Goal: Information Seeking & Learning: Find contact information

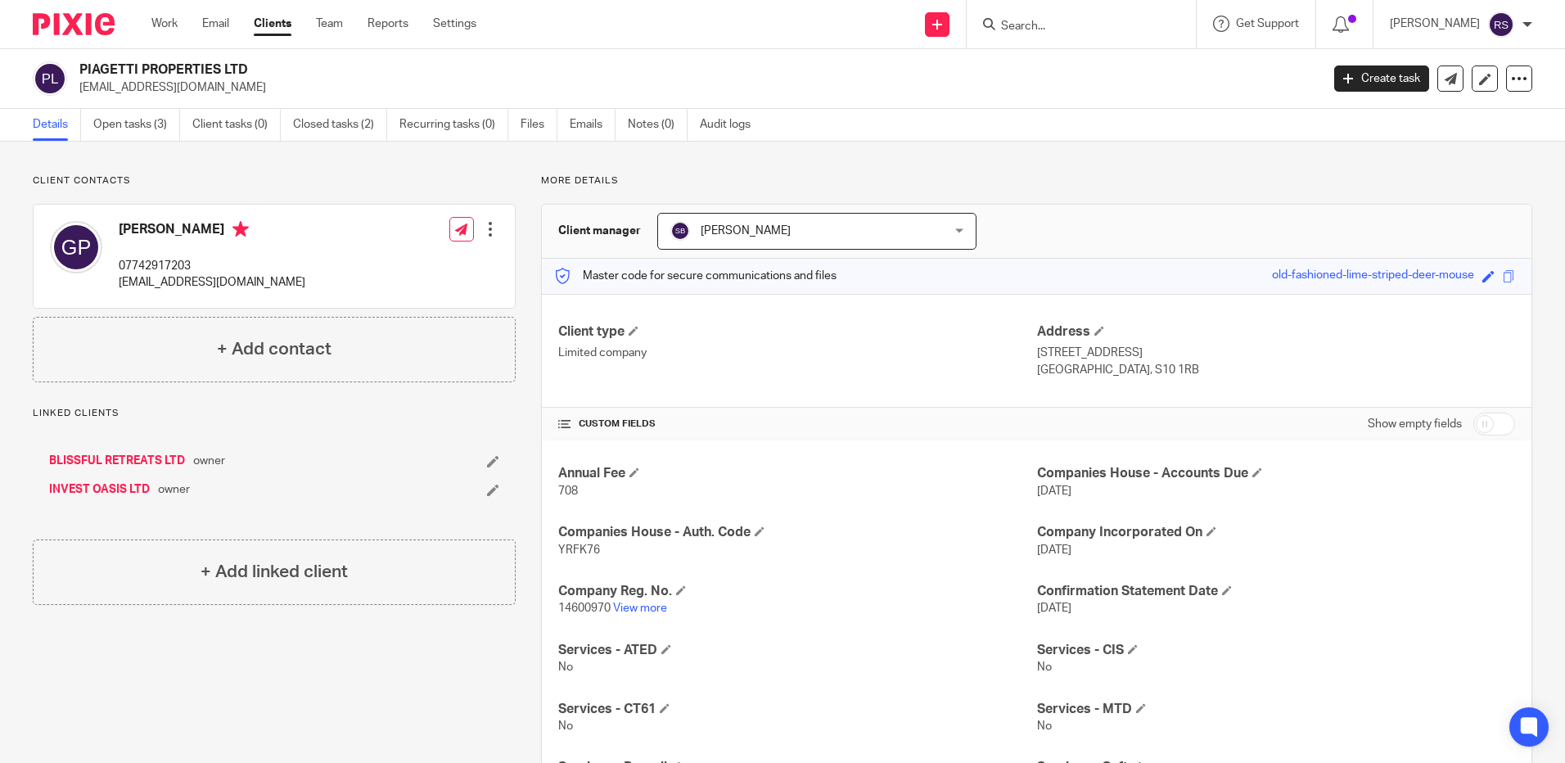
click at [644, 615] on p "14600970 View more" at bounding box center [797, 608] width 478 height 16
click at [643, 608] on link "View more" at bounding box center [640, 607] width 54 height 11
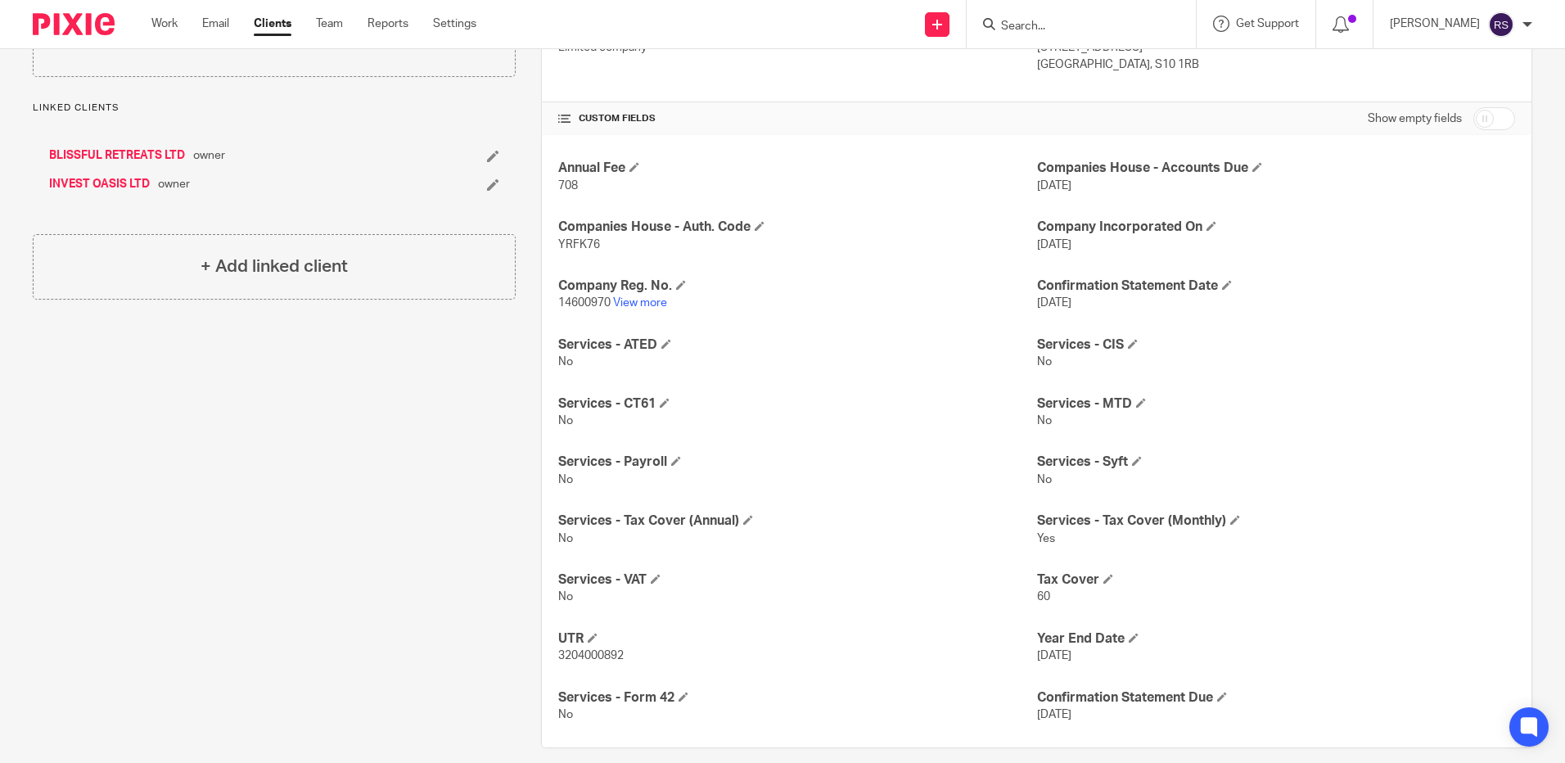
scroll to position [323, 0]
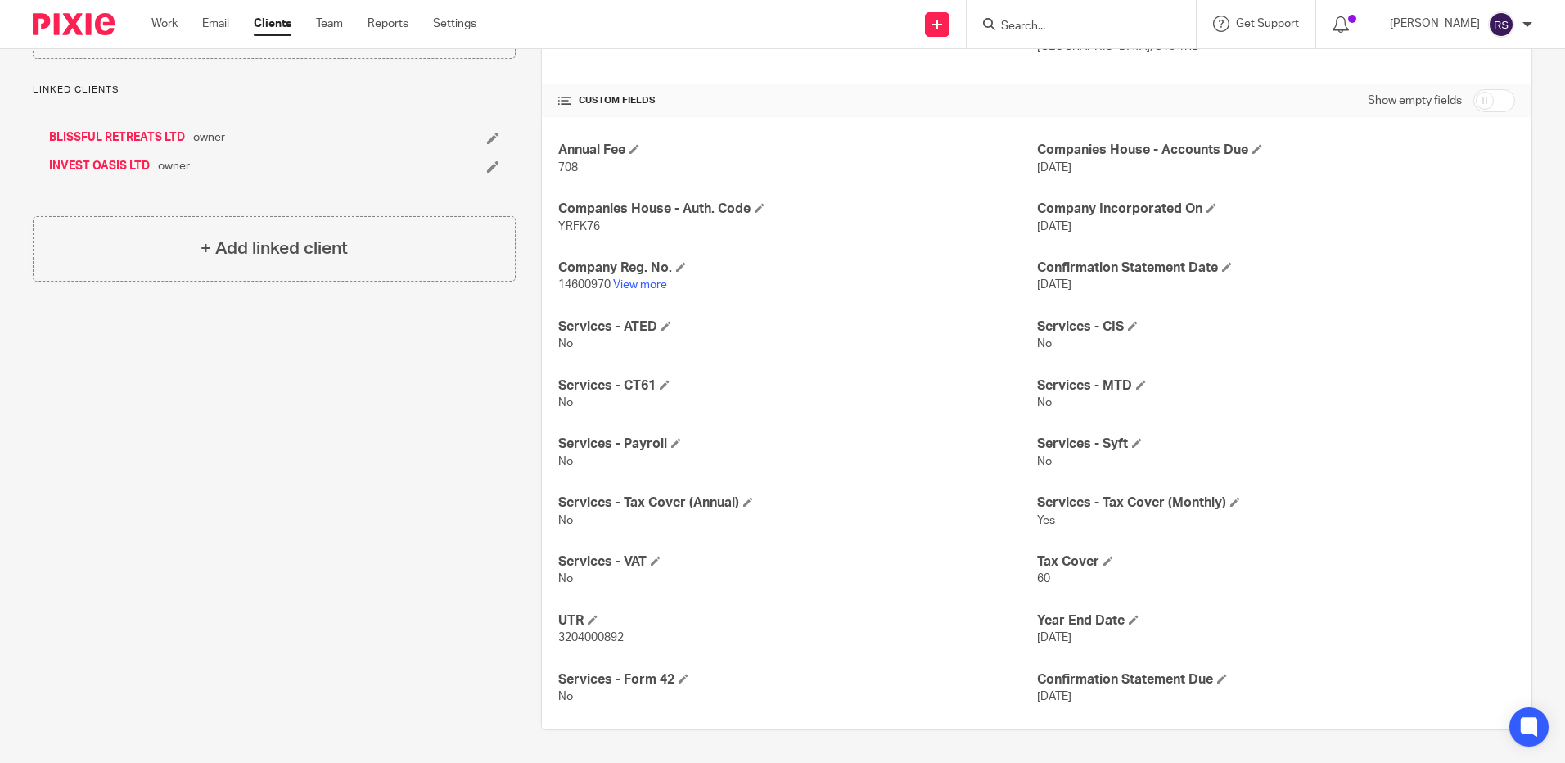
click at [1040, 23] on input "Search" at bounding box center [1072, 27] width 147 height 15
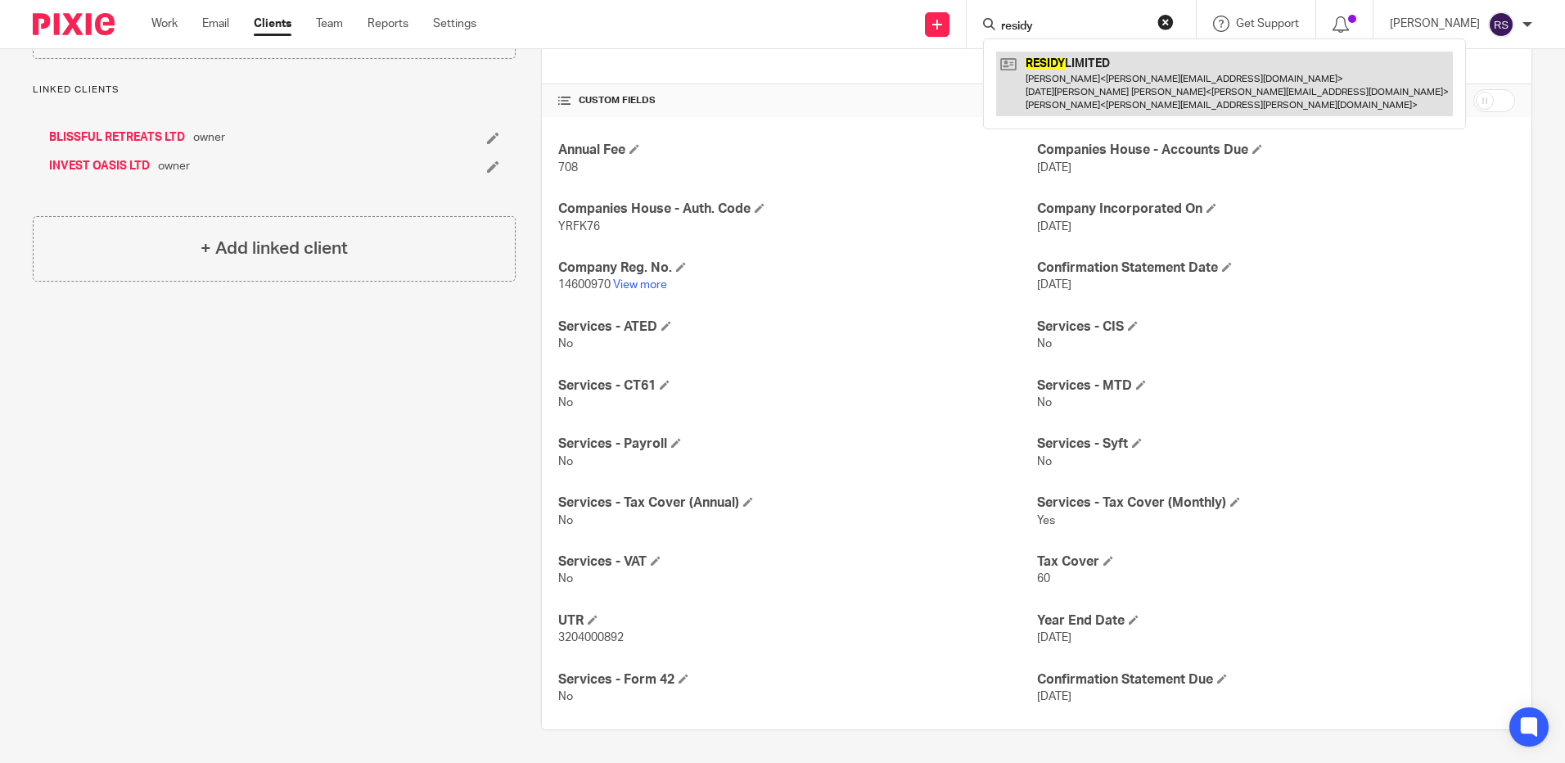
type input "residy"
click at [1090, 78] on link at bounding box center [1224, 84] width 457 height 65
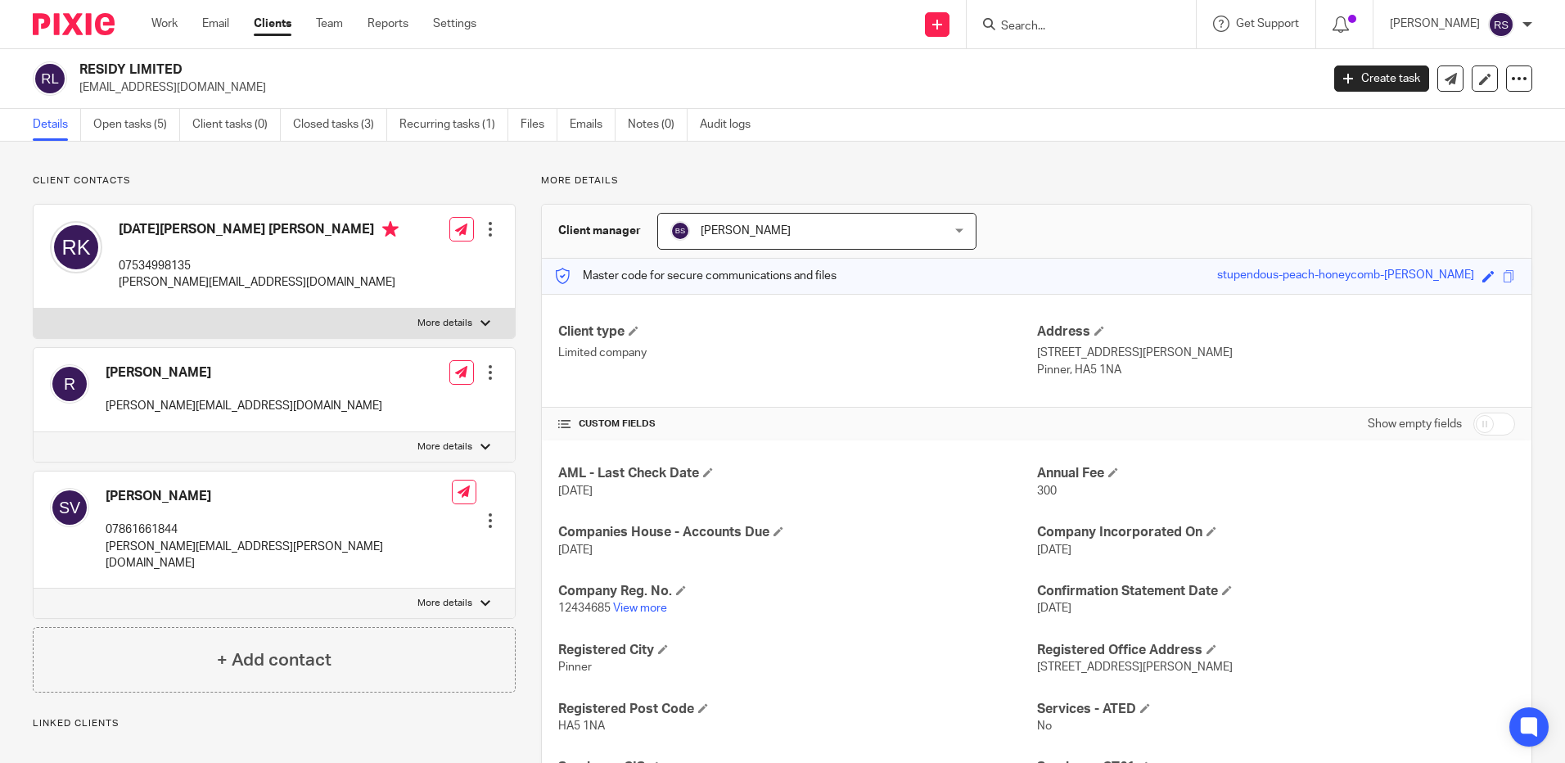
drag, startPoint x: 178, startPoint y: 91, endPoint x: 75, endPoint y: 97, distance: 102.5
click at [75, 97] on div "RESIDY LIMITED info@residy.co.uk Create task Update from Companies House Export…" at bounding box center [782, 79] width 1565 height 60
copy p "info@residy.co.uk"
drag, startPoint x: 258, startPoint y: 285, endPoint x: 114, endPoint y: 287, distance: 144.1
click at [114, 287] on div "Raja Sekhar Kalyanapu 07534998135 rajasekhar@hotmail.co.uk" at bounding box center [224, 256] width 349 height 87
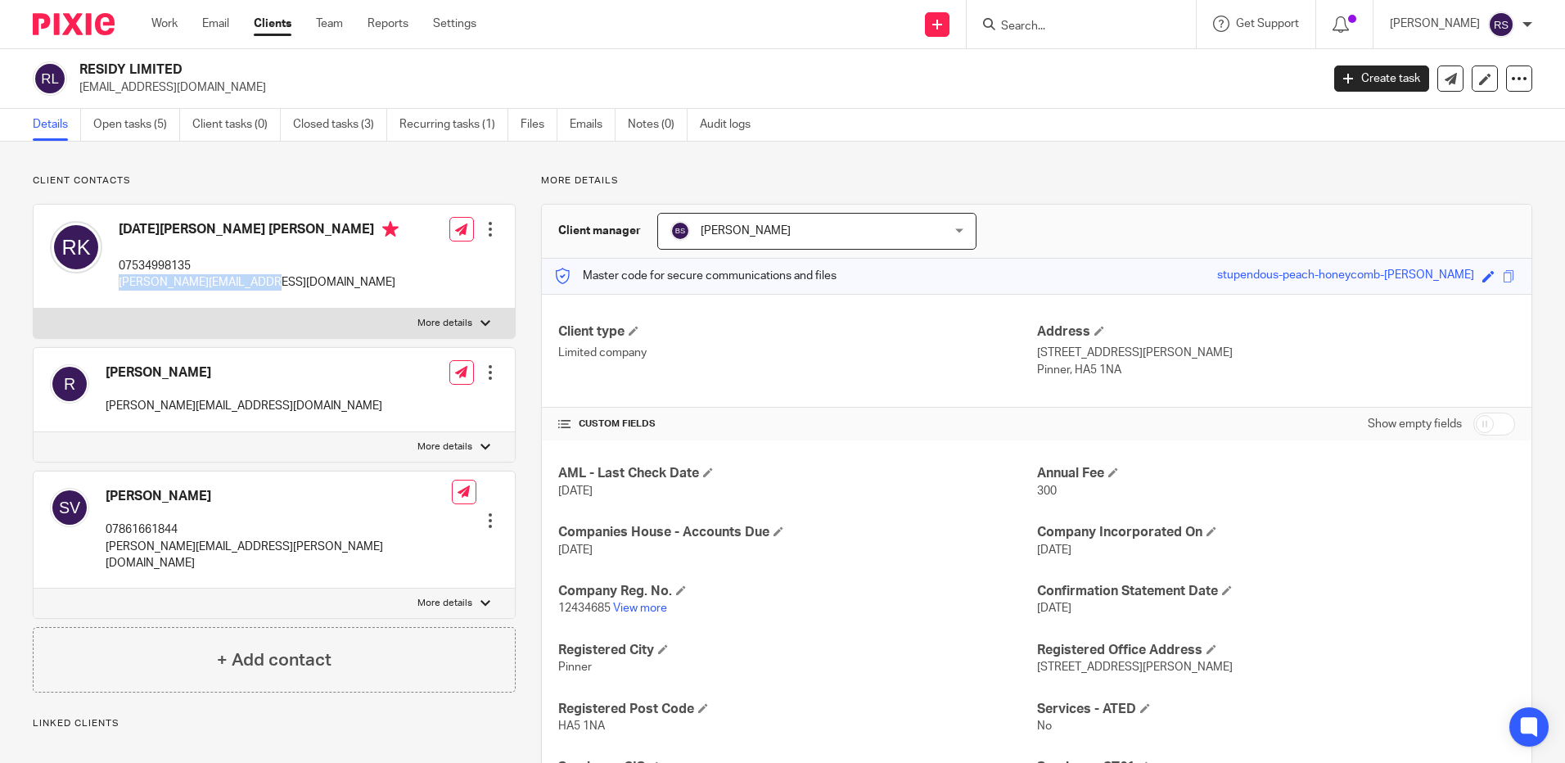
copy p "[PERSON_NAME][EMAIL_ADDRESS][DOMAIN_NAME]"
drag, startPoint x: 255, startPoint y: 551, endPoint x: 101, endPoint y: 547, distance: 153.1
click at [101, 547] on div "Sireesha Vetcha 07861661844 sireesha.vetcha@gmail.com Edit contact Create clien…" at bounding box center [274, 530] width 481 height 118
copy p "[PERSON_NAME][EMAIL_ADDRESS][PERSON_NAME][DOMAIN_NAME]"
click at [1046, 10] on div at bounding box center [1081, 24] width 229 height 48
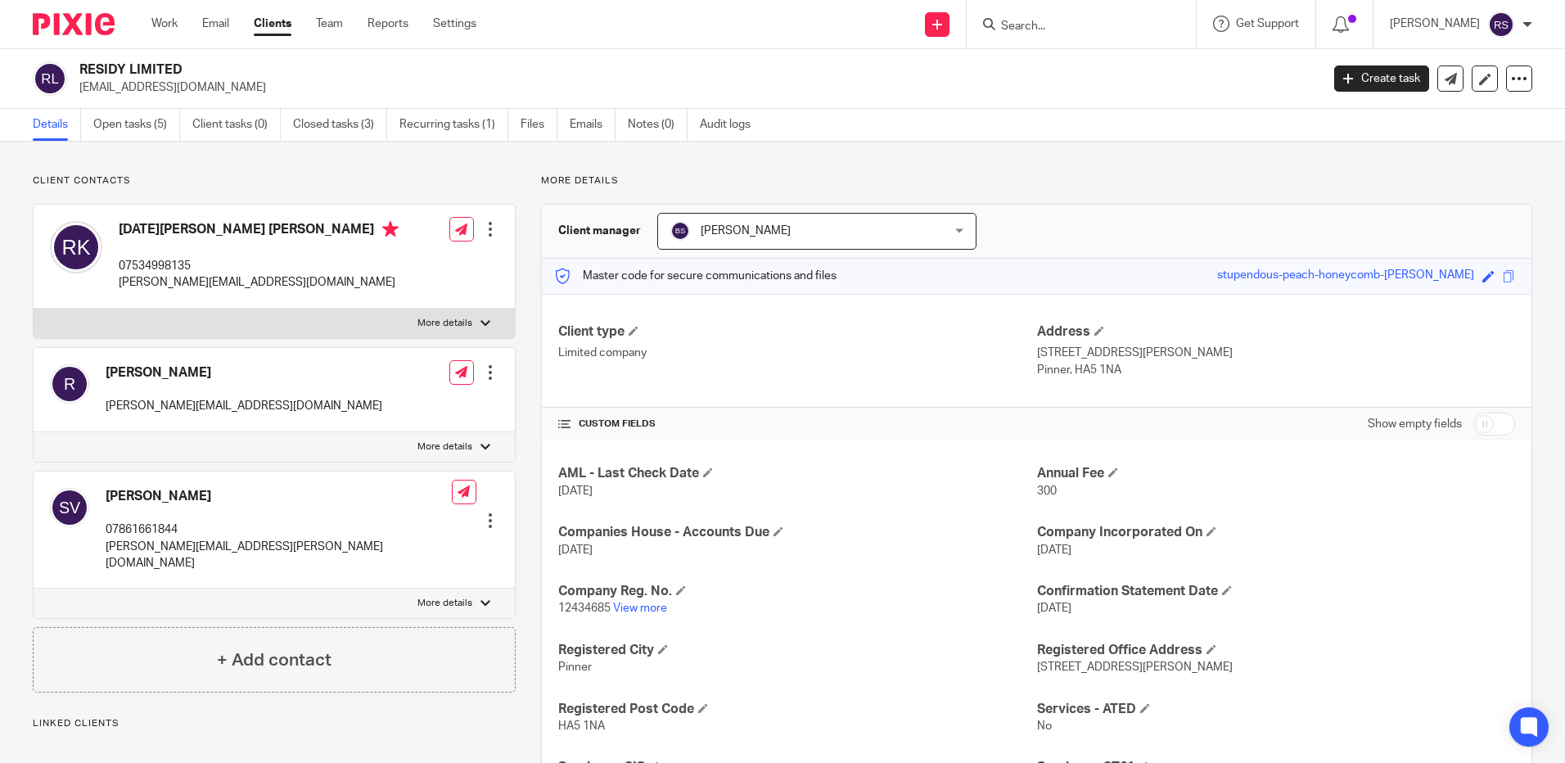
click at [1040, 23] on input "Search" at bounding box center [1072, 27] width 147 height 15
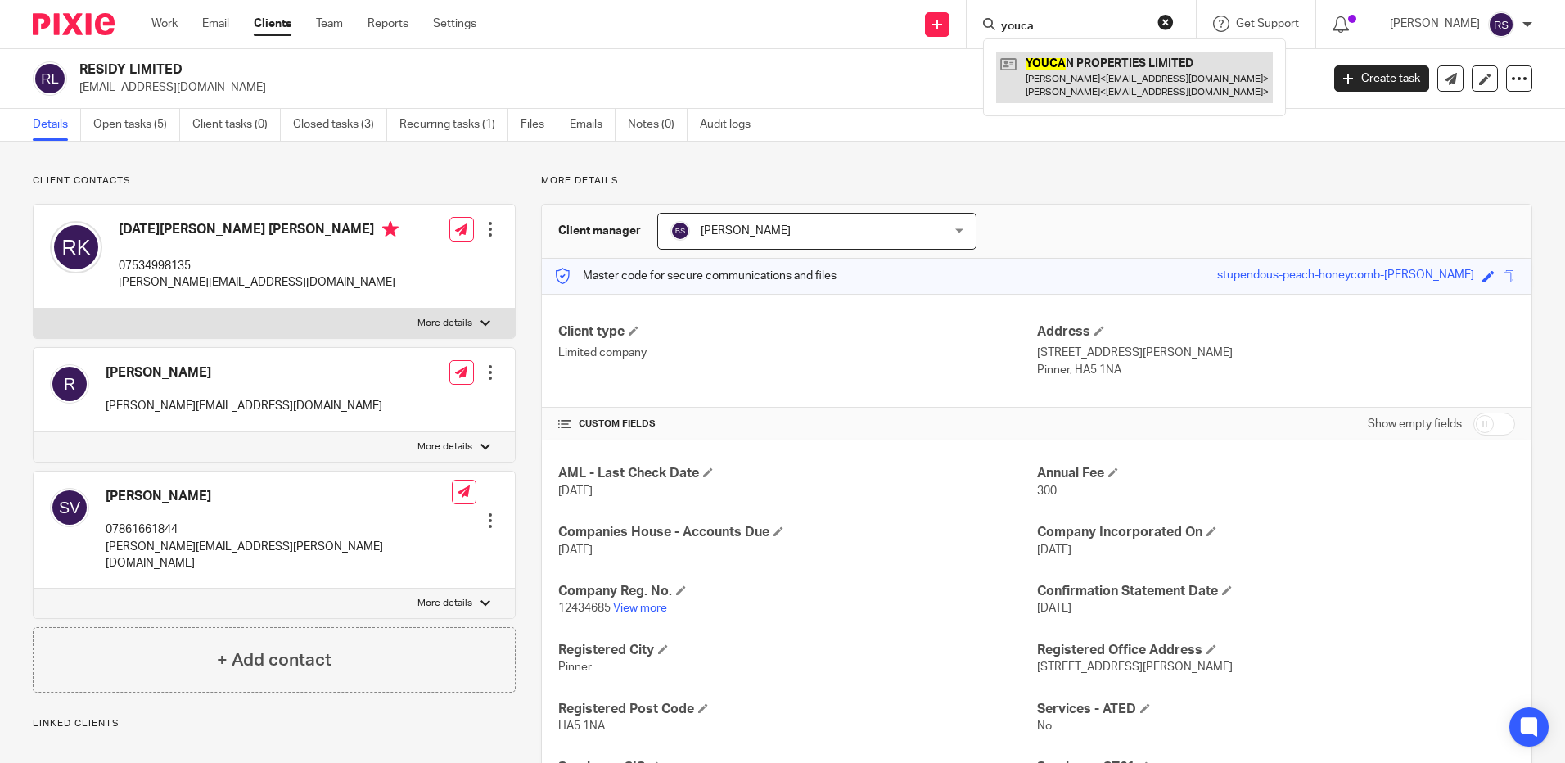
type input "youca"
click at [1088, 90] on link at bounding box center [1134, 77] width 277 height 51
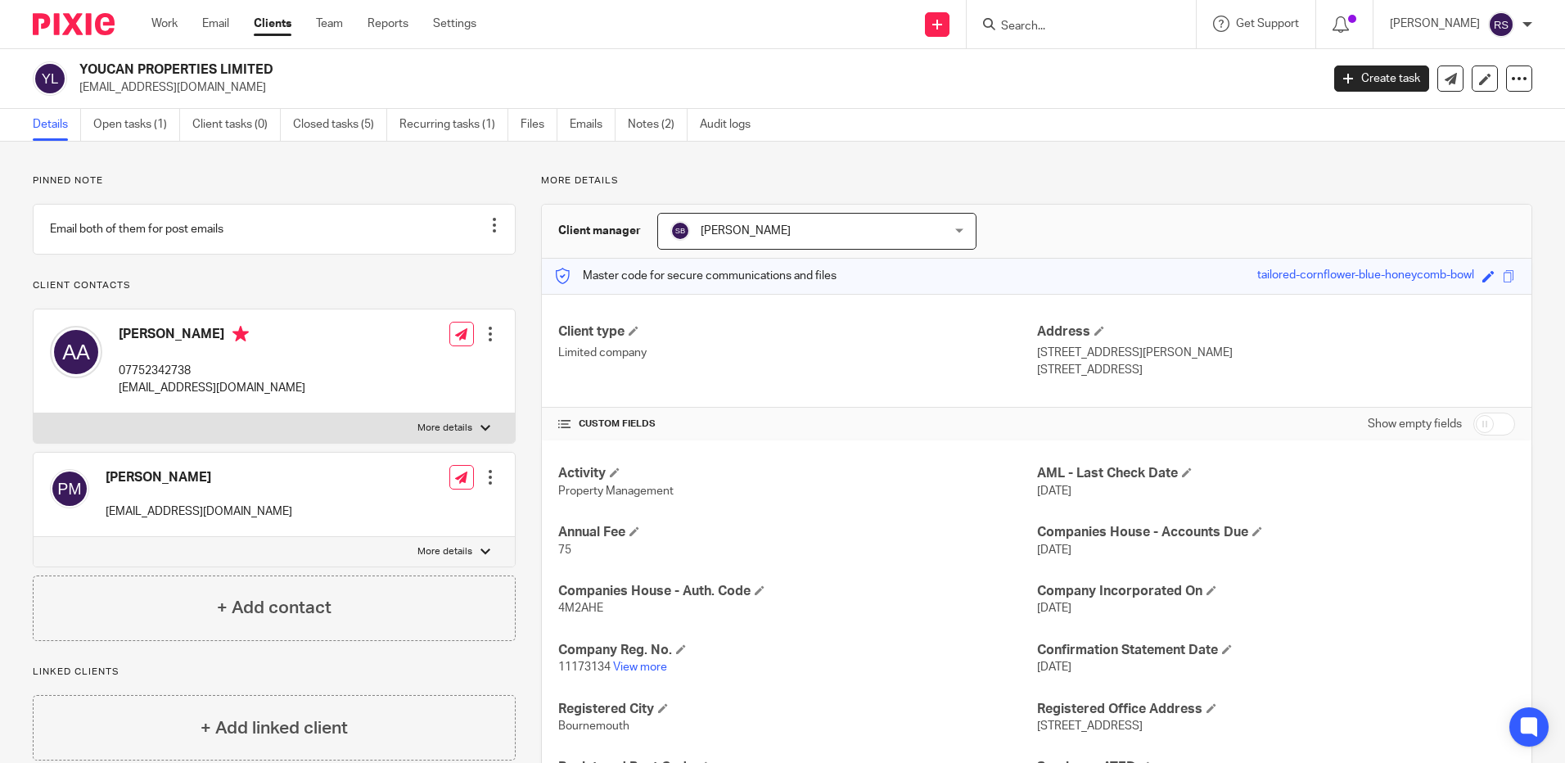
click at [1021, 27] on input "Search" at bounding box center [1072, 27] width 147 height 15
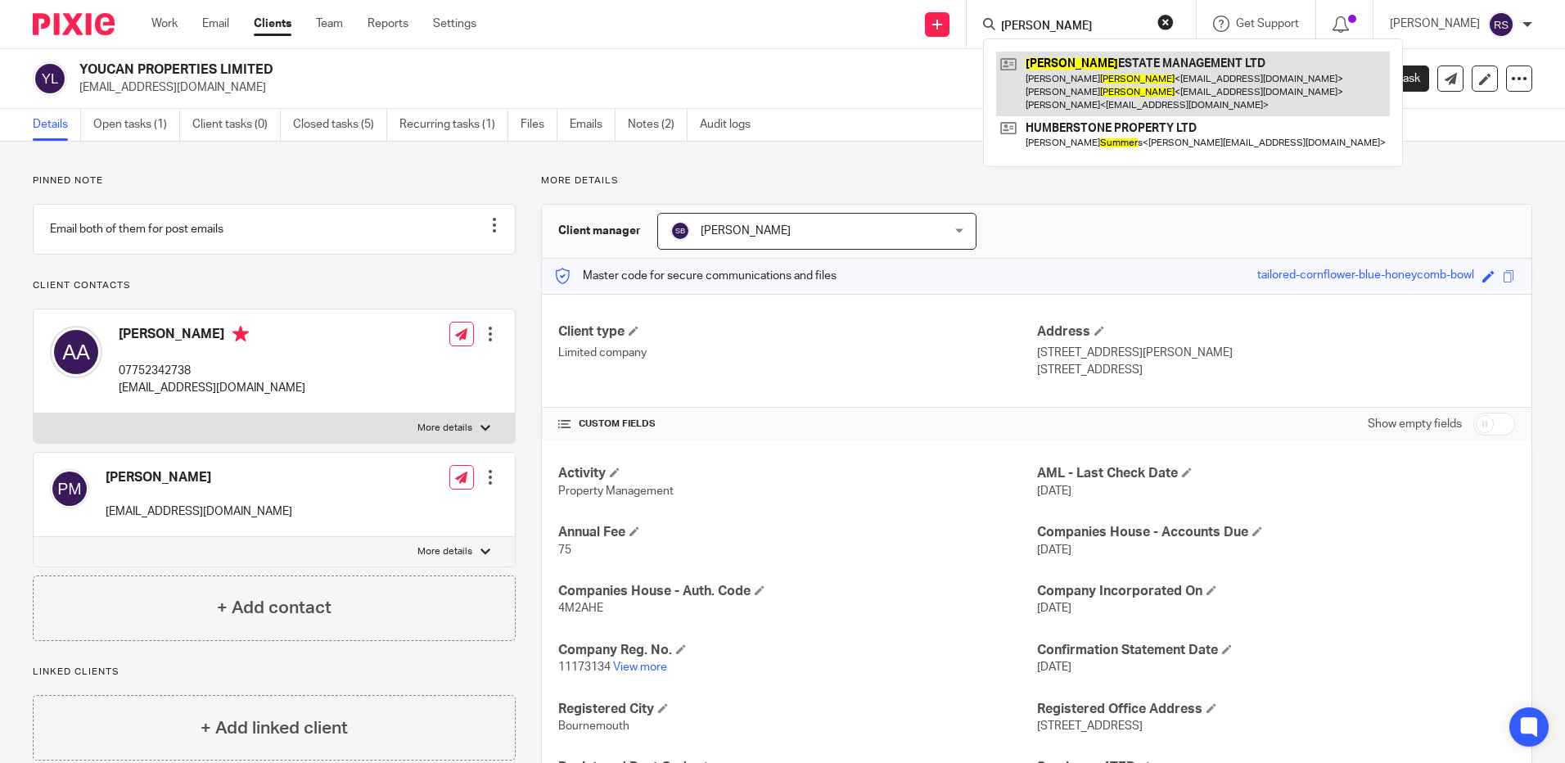
type input "sumner"
click at [1115, 91] on link at bounding box center [1193, 84] width 394 height 65
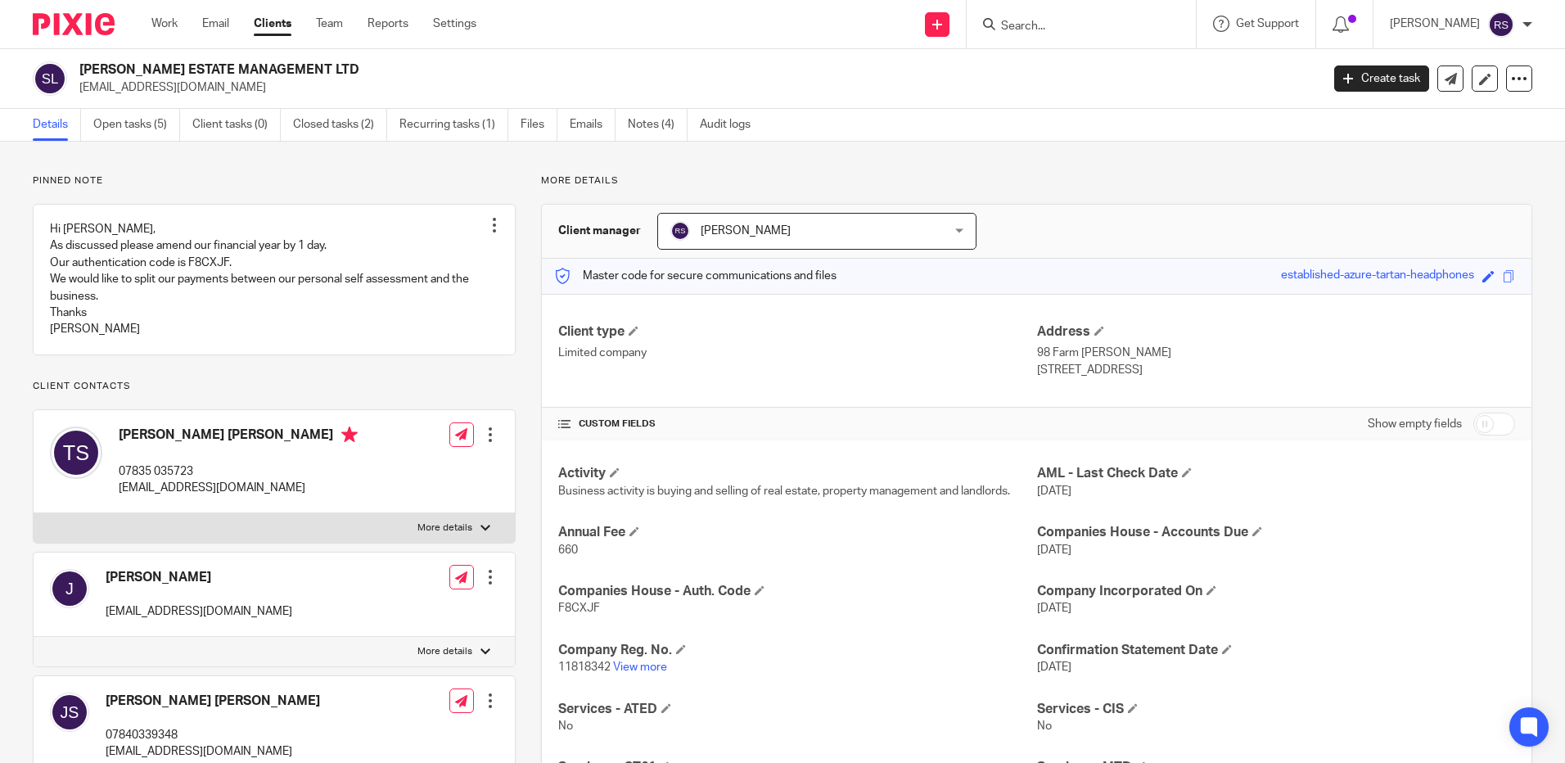
click at [1043, 25] on form at bounding box center [1086, 24] width 174 height 20
click at [1042, 26] on input "Search" at bounding box center [1072, 27] width 147 height 15
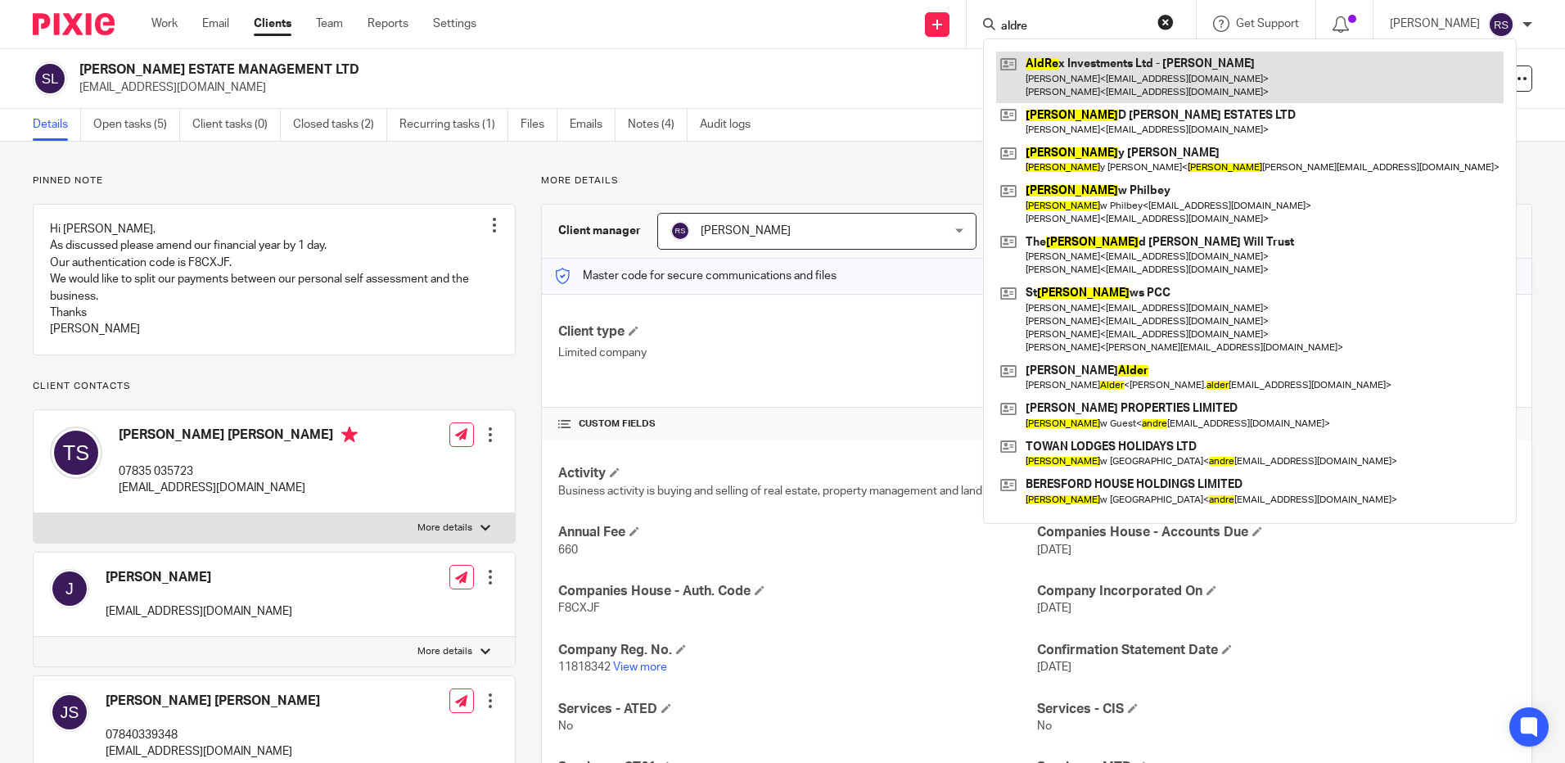
type input "aldre"
click at [1051, 92] on link at bounding box center [1249, 77] width 507 height 51
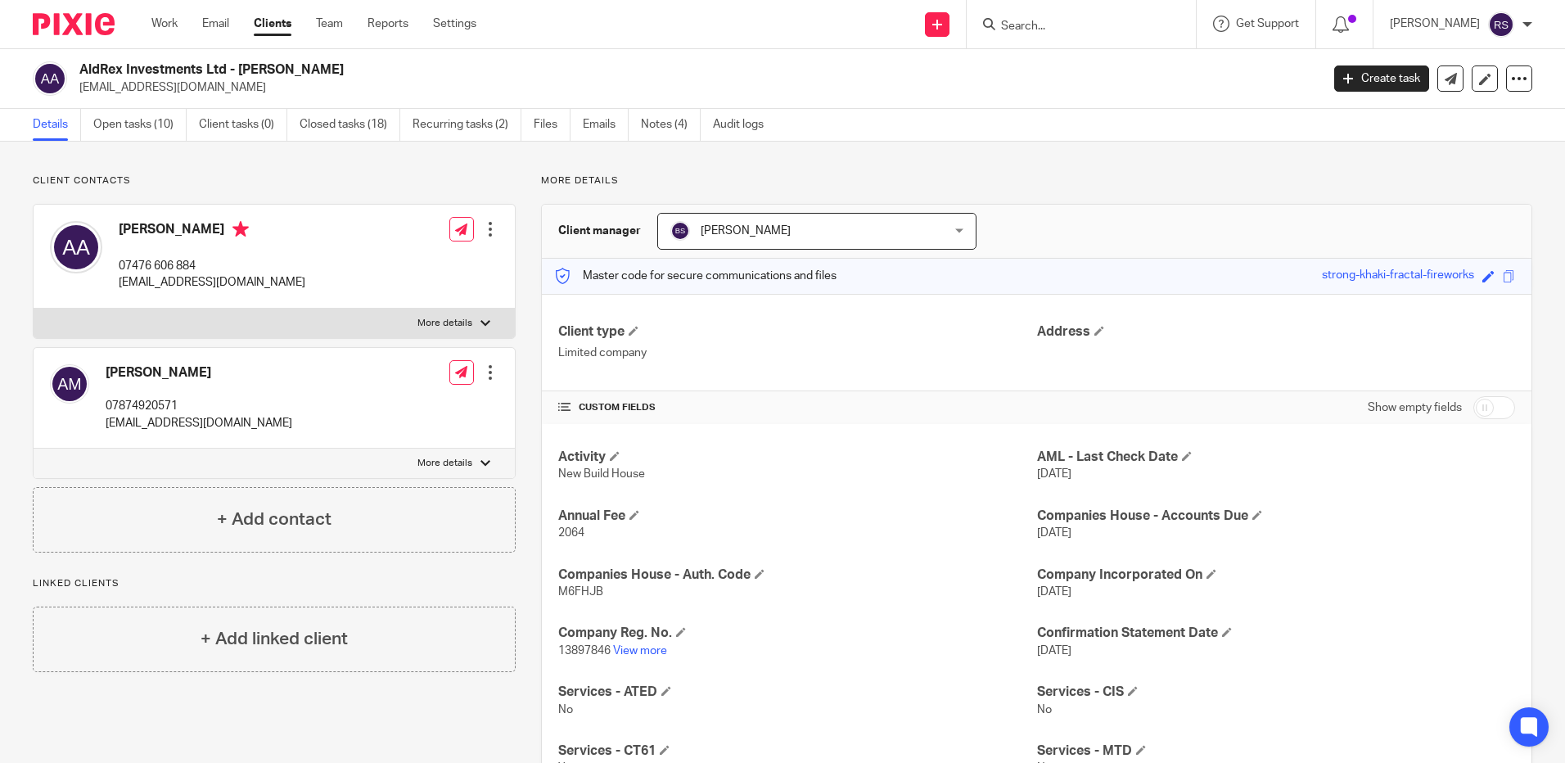
drag, startPoint x: 220, startPoint y: 92, endPoint x: 79, endPoint y: 83, distance: 141.1
click at [79, 83] on p "[EMAIL_ADDRESS][DOMAIN_NAME]" at bounding box center [694, 87] width 1230 height 16
copy p "[EMAIL_ADDRESS][DOMAIN_NAME]"
click at [594, 123] on link "Emails" at bounding box center [606, 125] width 46 height 32
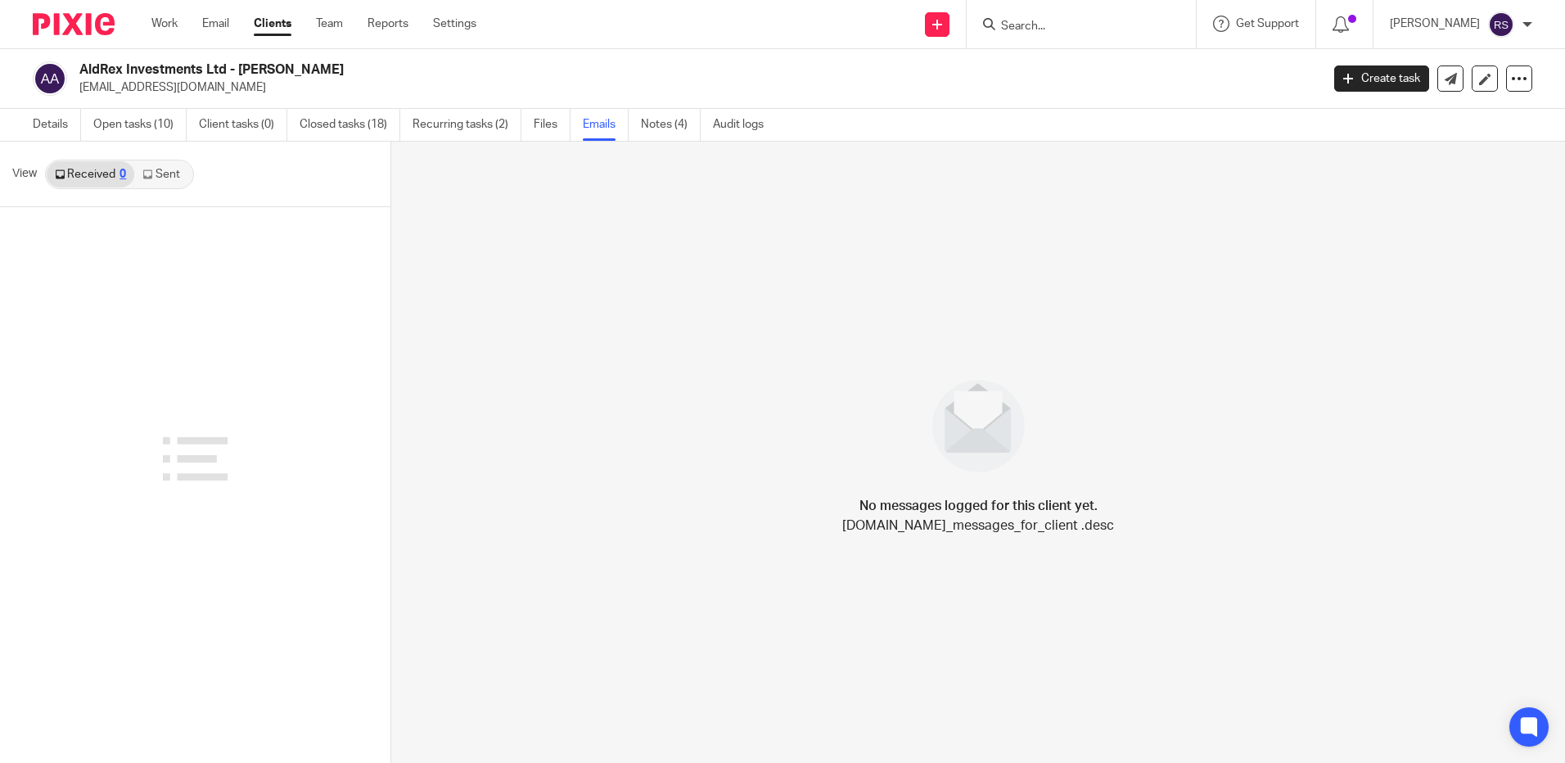
click at [160, 169] on link "Sent" at bounding box center [162, 174] width 57 height 26
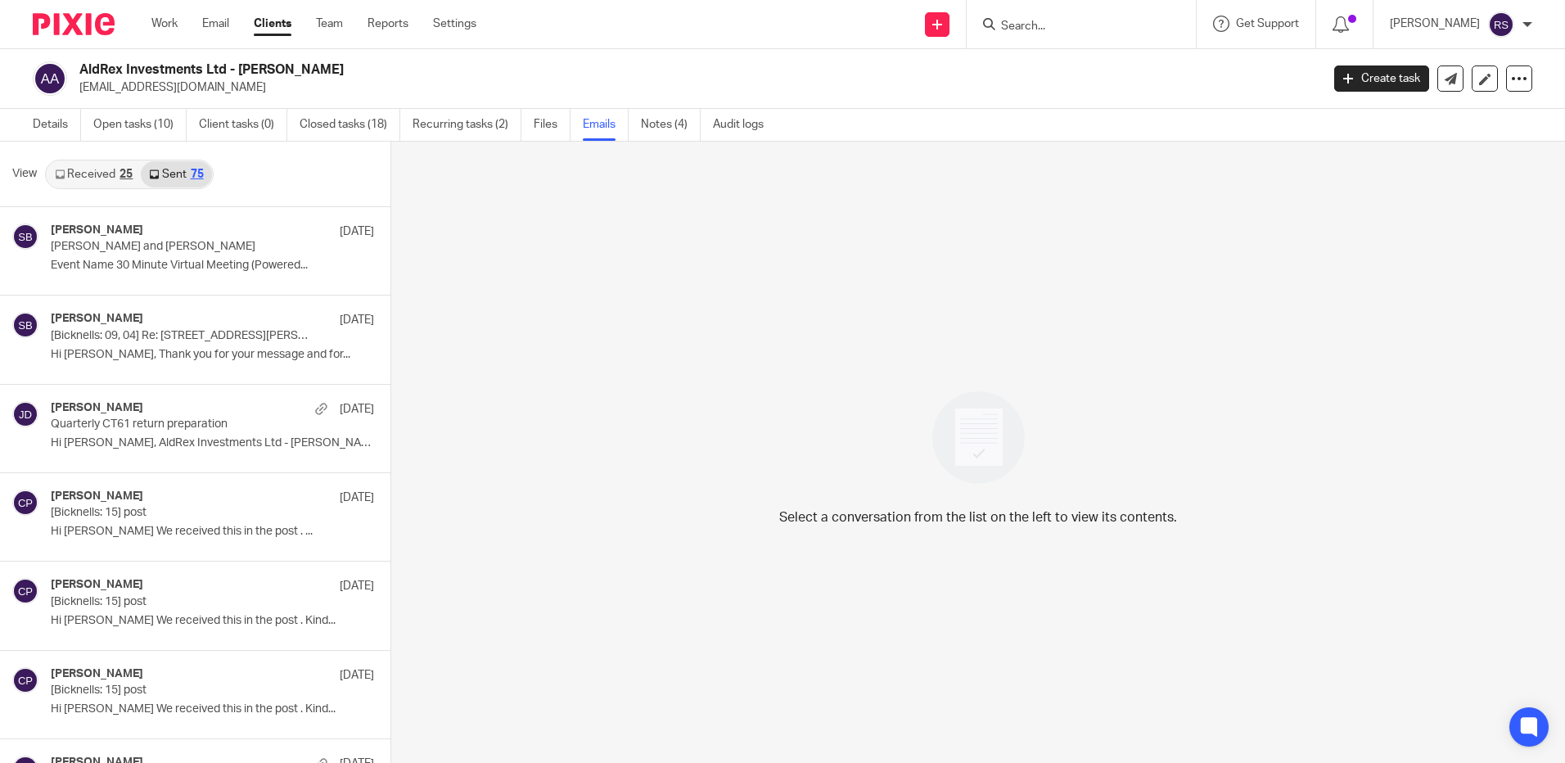
click at [1032, 21] on input "Search" at bounding box center [1072, 27] width 147 height 15
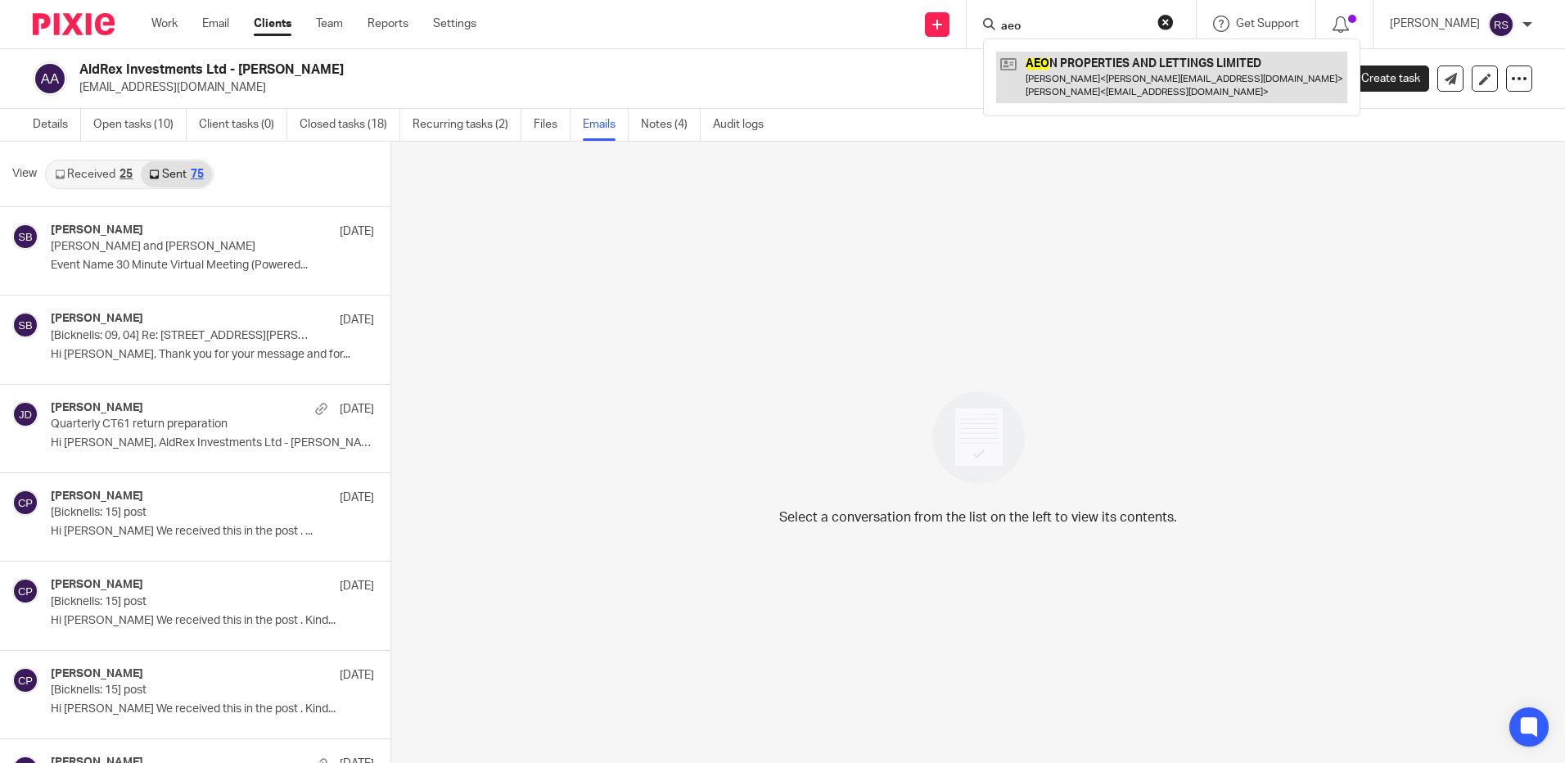
type input "aeo"
click at [1094, 72] on link at bounding box center [1171, 77] width 351 height 51
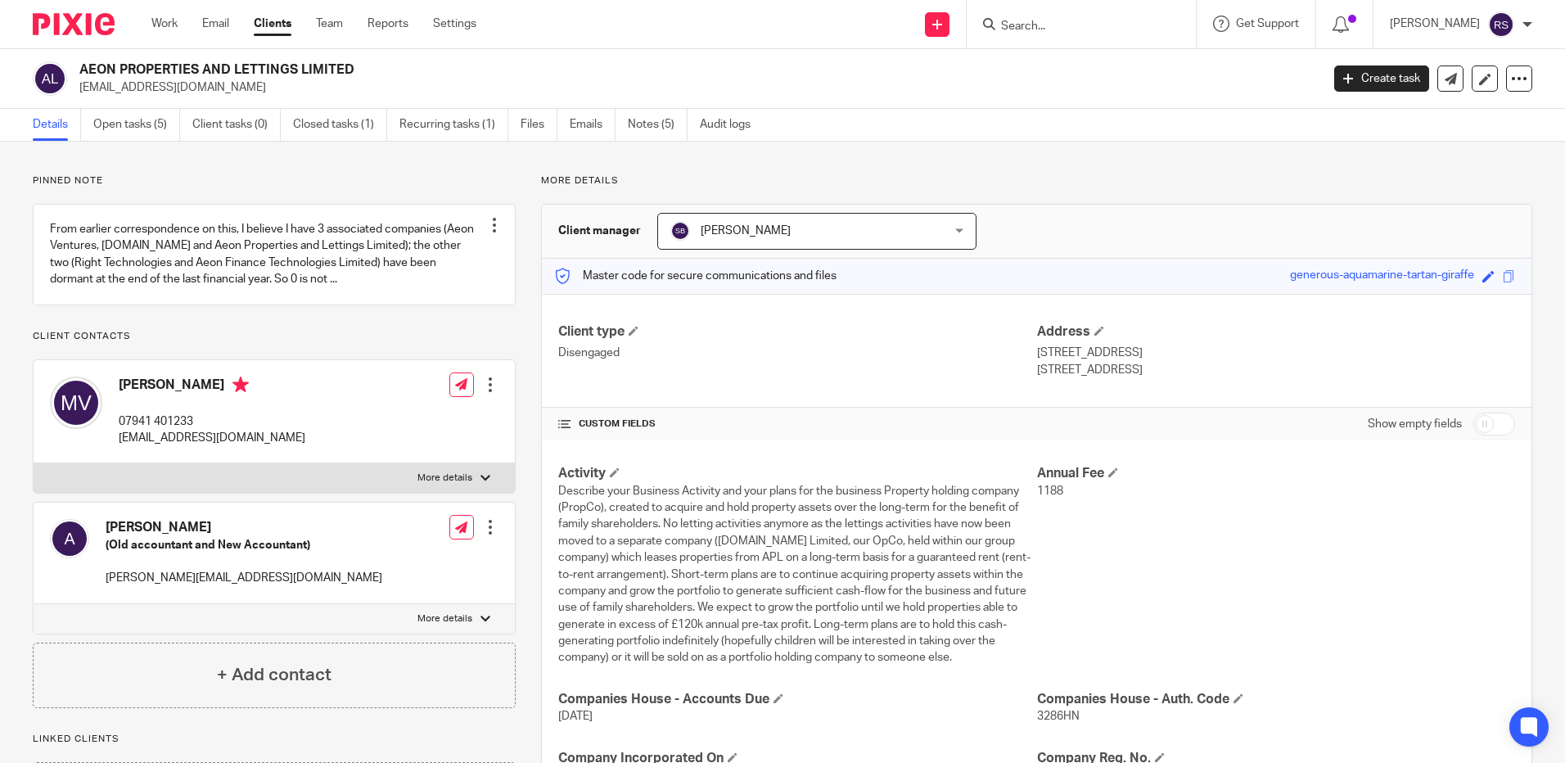
click at [76, 98] on div "AEON PROPERTIES AND LETTINGS LIMITED milan@bournemouth.homes Create task Update…" at bounding box center [782, 79] width 1565 height 60
click at [1004, 25] on input "Search" at bounding box center [1072, 27] width 147 height 15
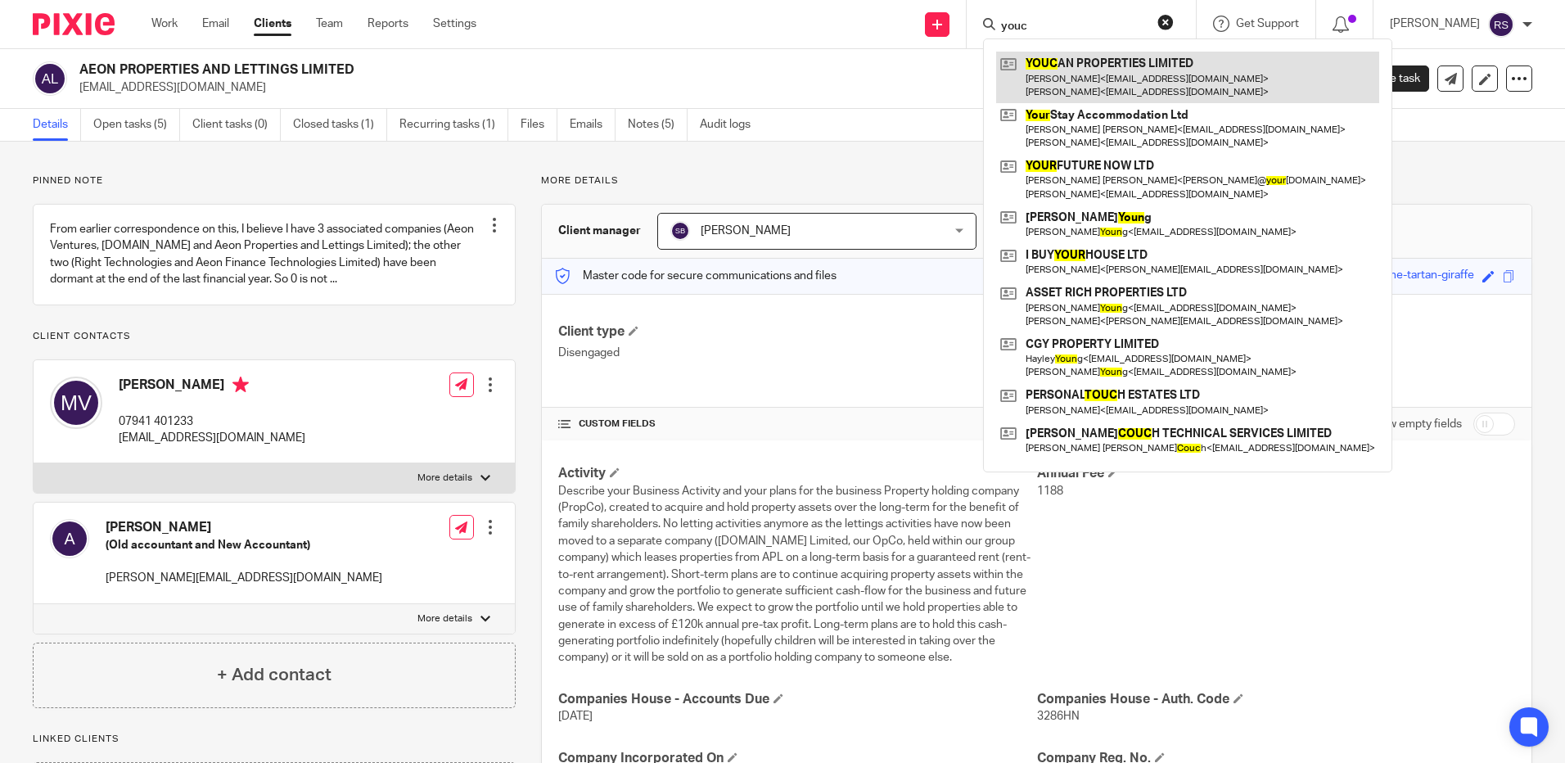
type input "youc"
click at [1129, 70] on link at bounding box center [1187, 77] width 383 height 51
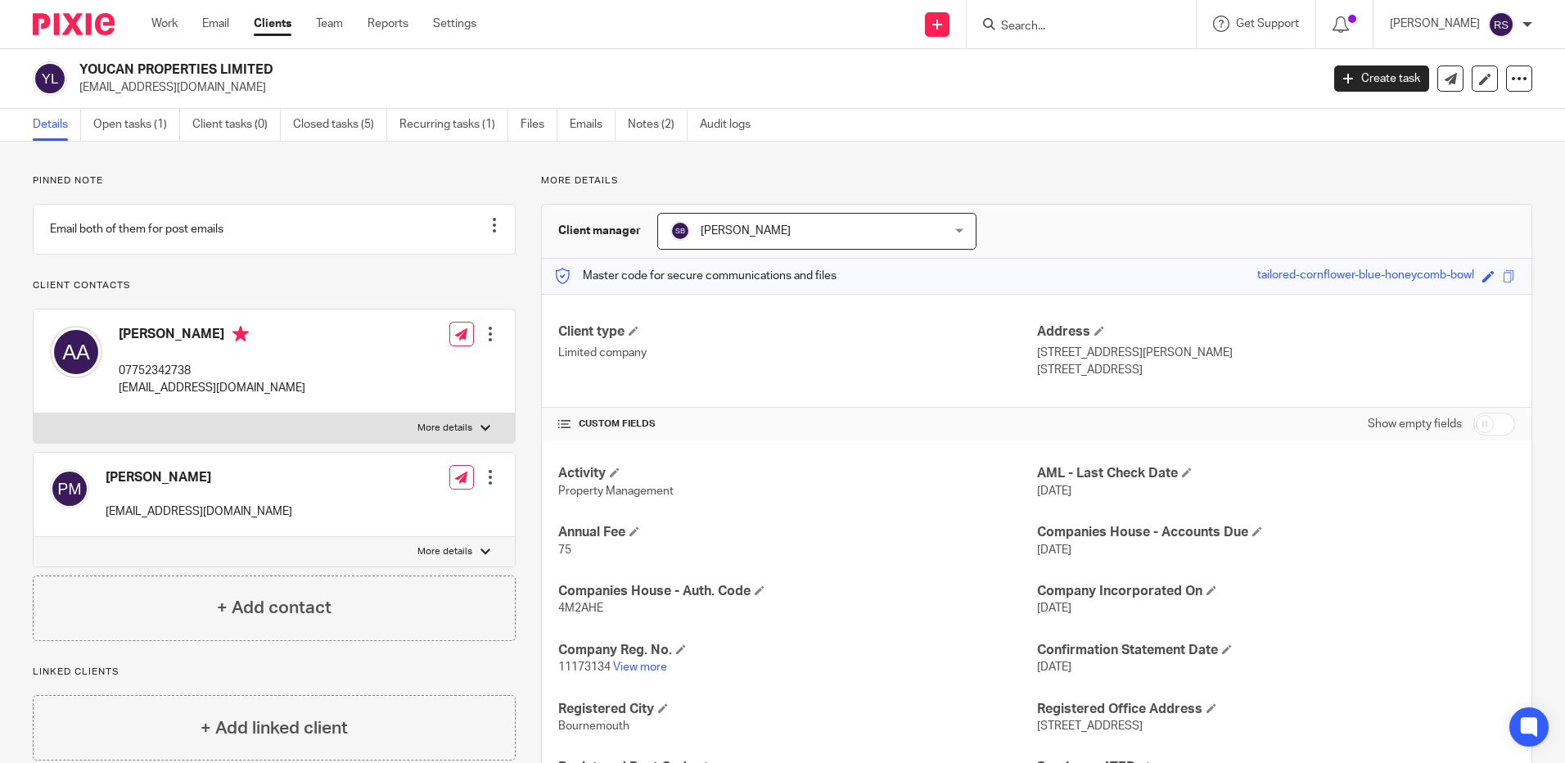
click at [81, 92] on p "agaaugusty@gmail.com" at bounding box center [694, 87] width 1230 height 16
click at [1021, 20] on input "Search" at bounding box center [1072, 27] width 147 height 15
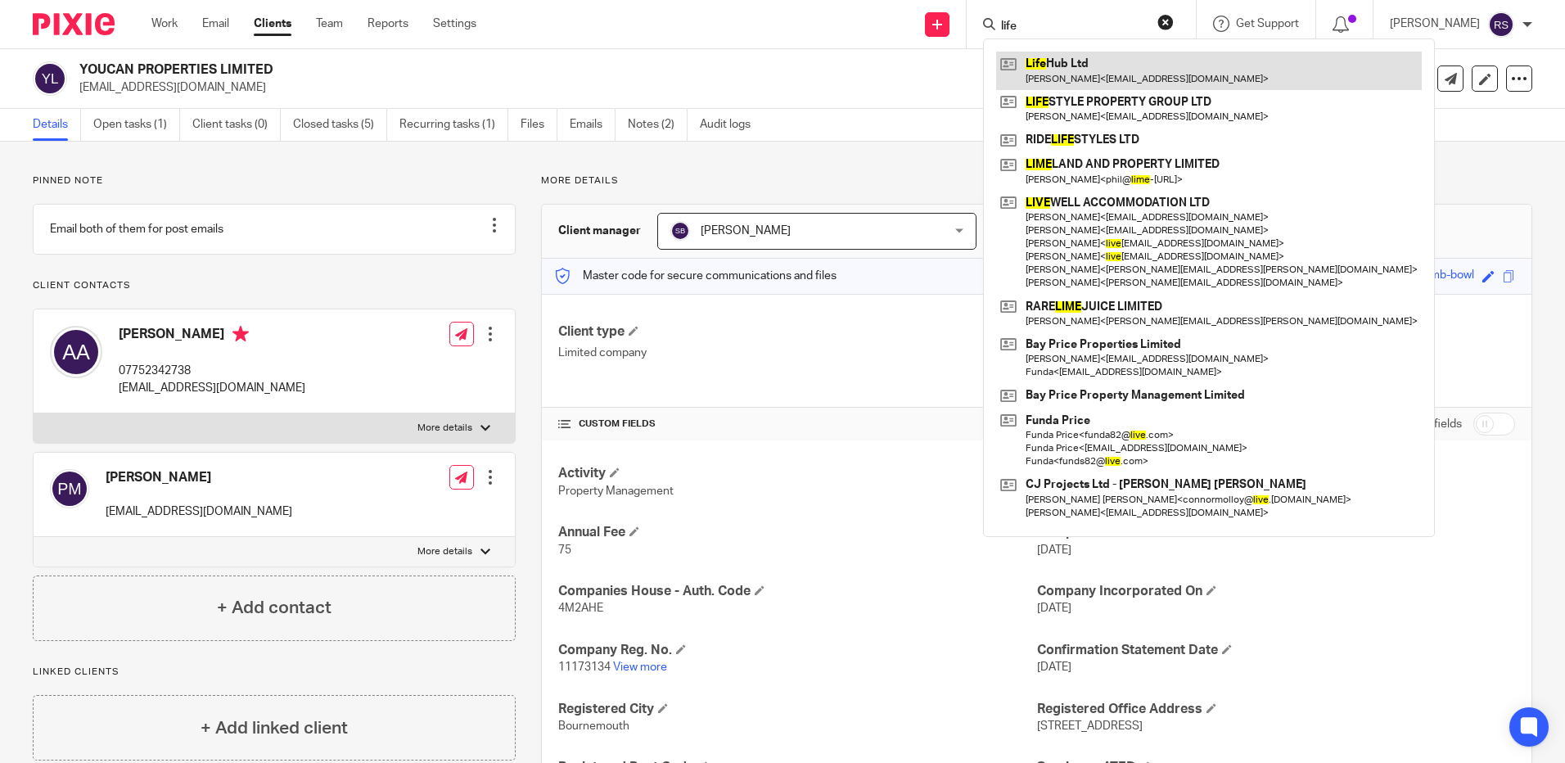
type input "life"
click at [1102, 74] on link at bounding box center [1209, 71] width 426 height 38
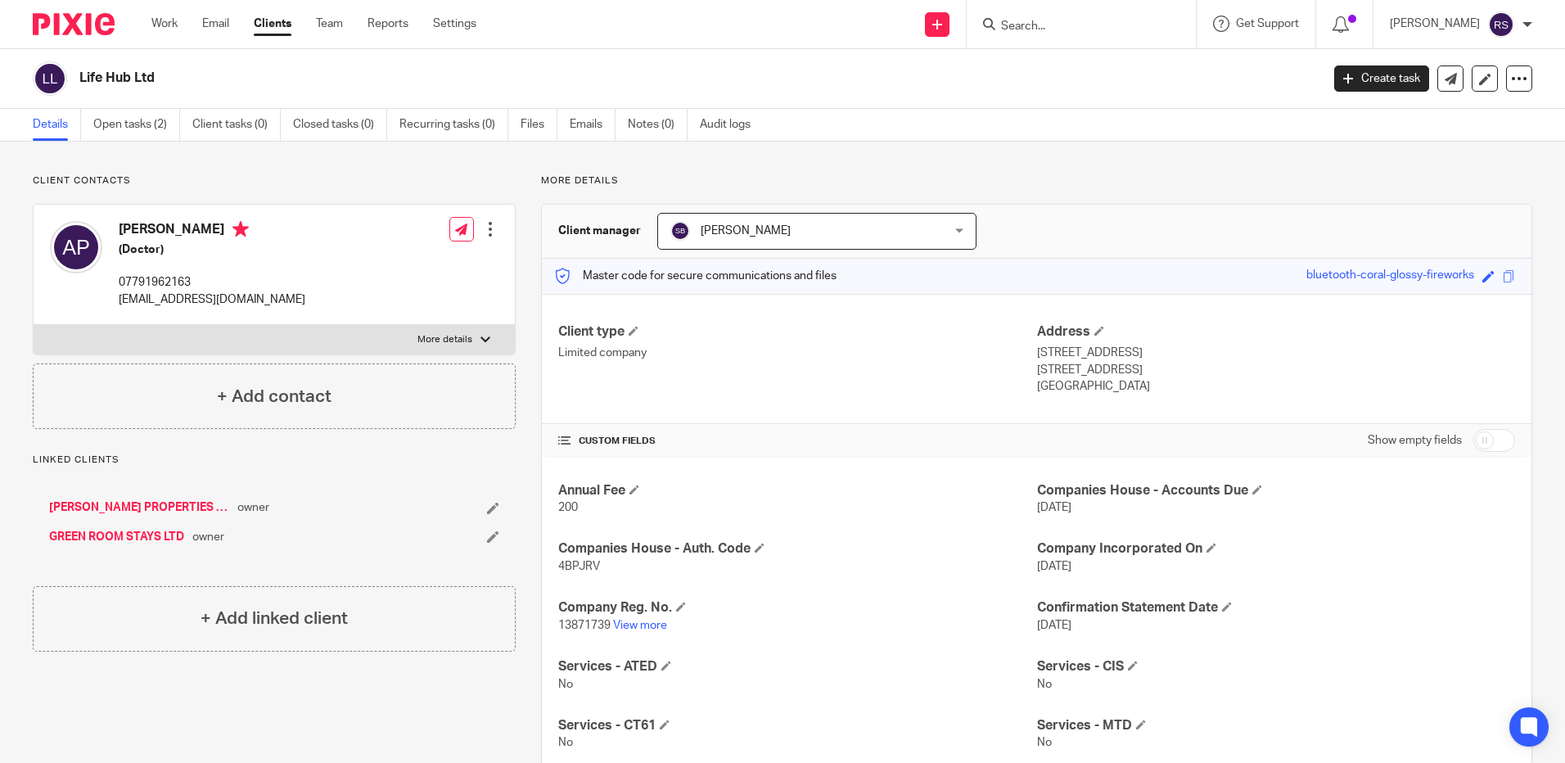
click at [135, 503] on link "[PERSON_NAME] PROPERTIES LIMITED" at bounding box center [139, 507] width 180 height 16
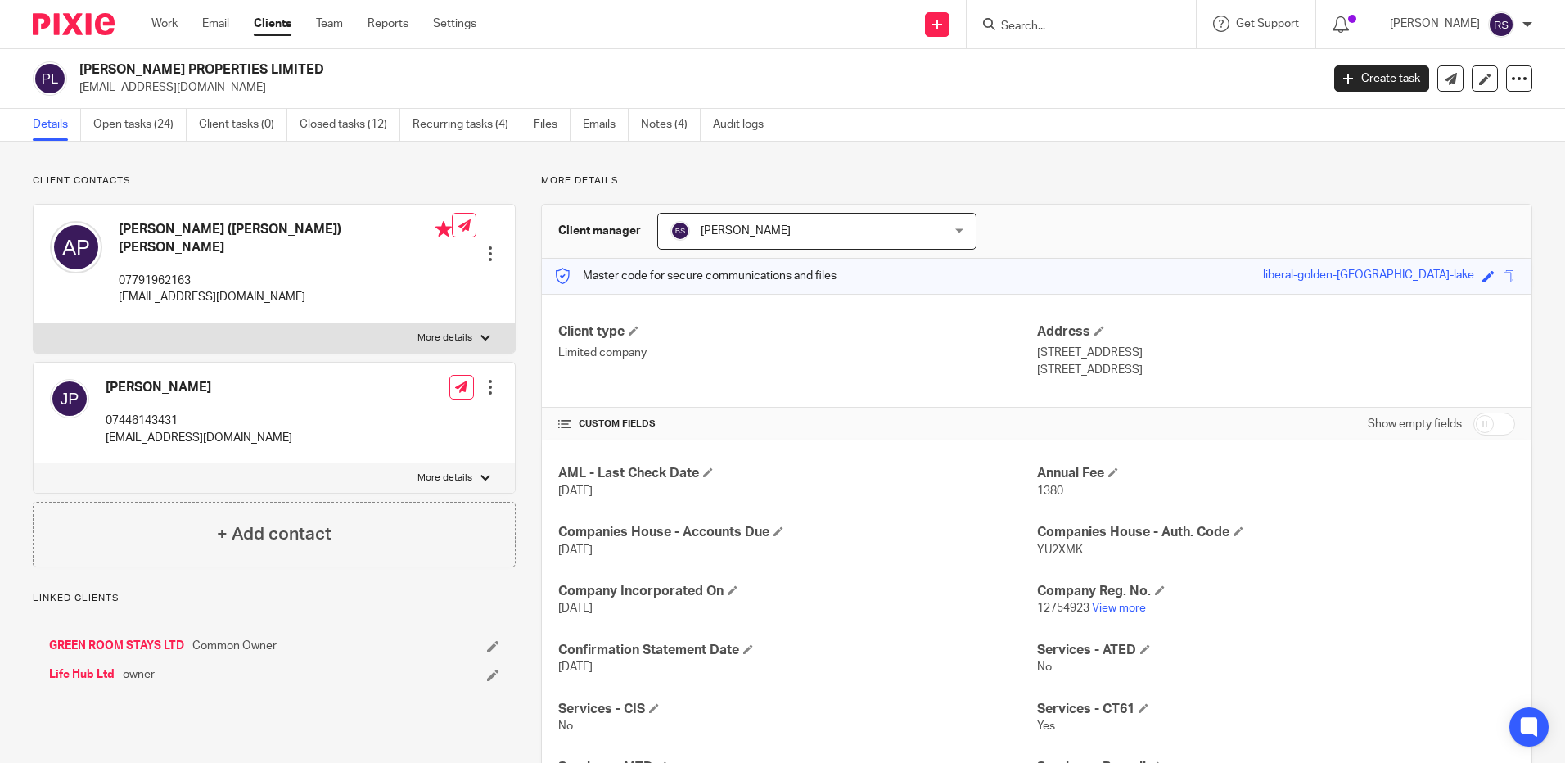
click at [128, 638] on link "GREEN ROOM STAYS LTD" at bounding box center [116, 646] width 135 height 16
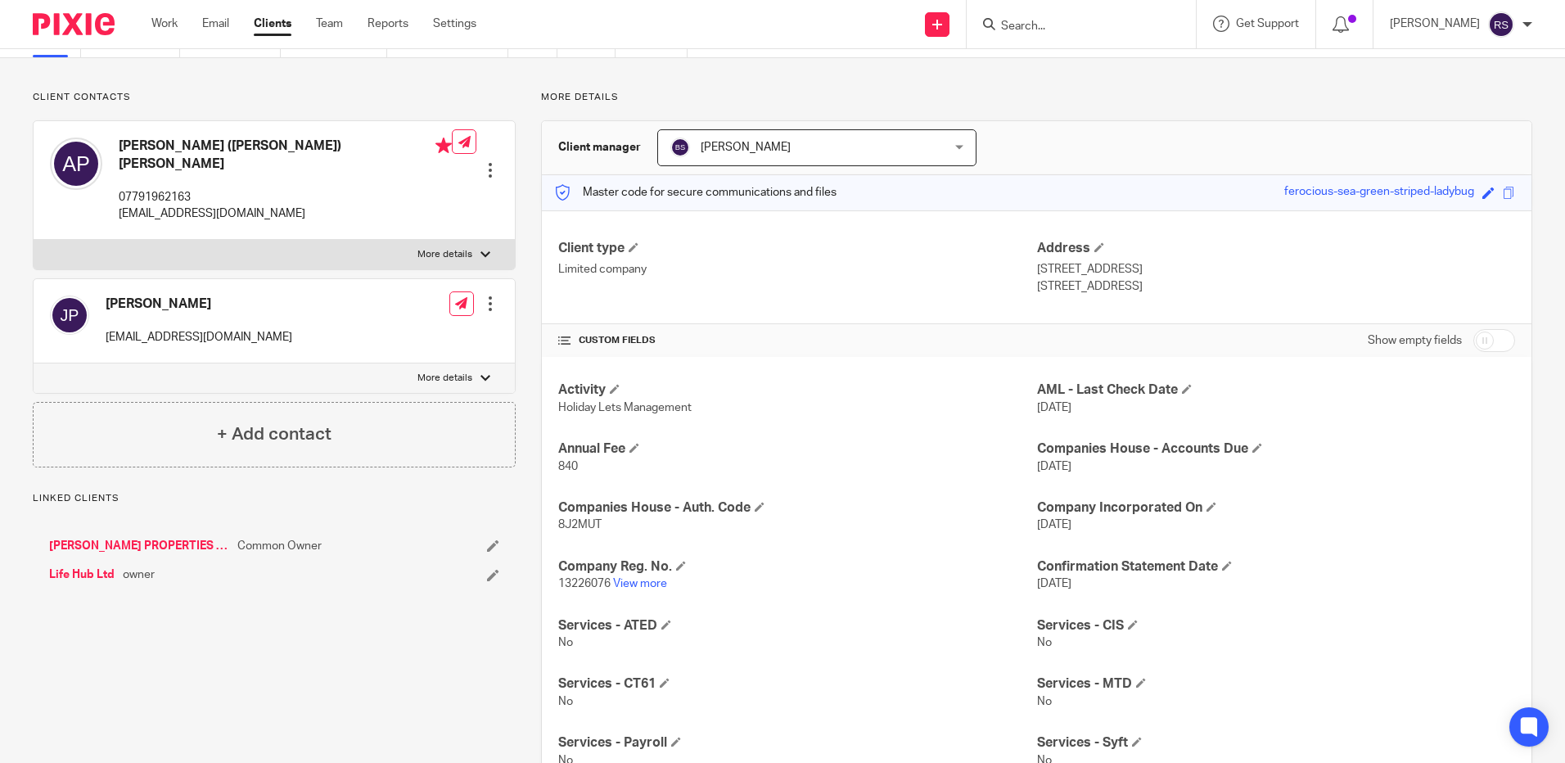
scroll to position [164, 0]
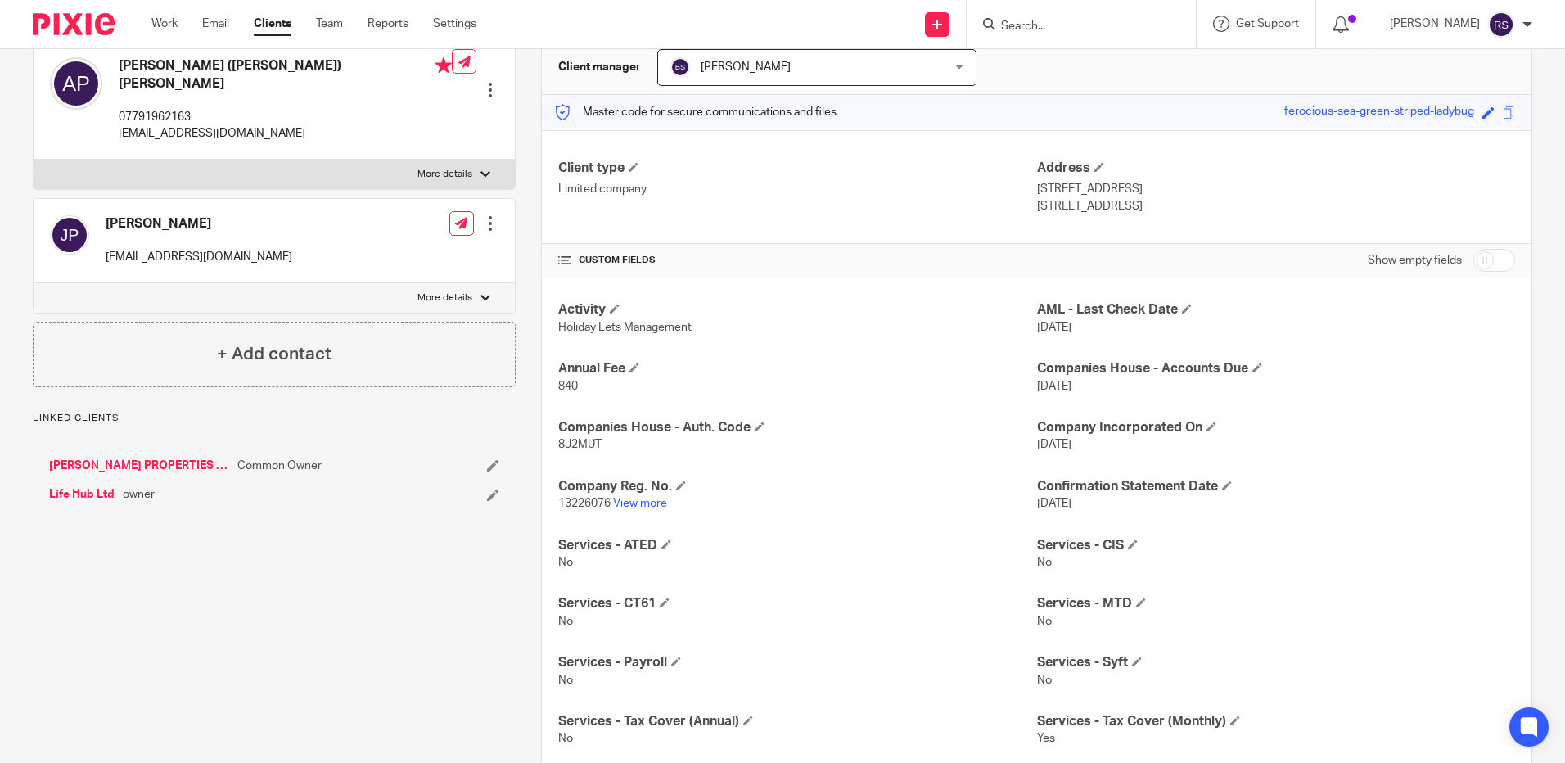
click at [72, 486] on link "Life Hub Ltd" at bounding box center [81, 494] width 65 height 16
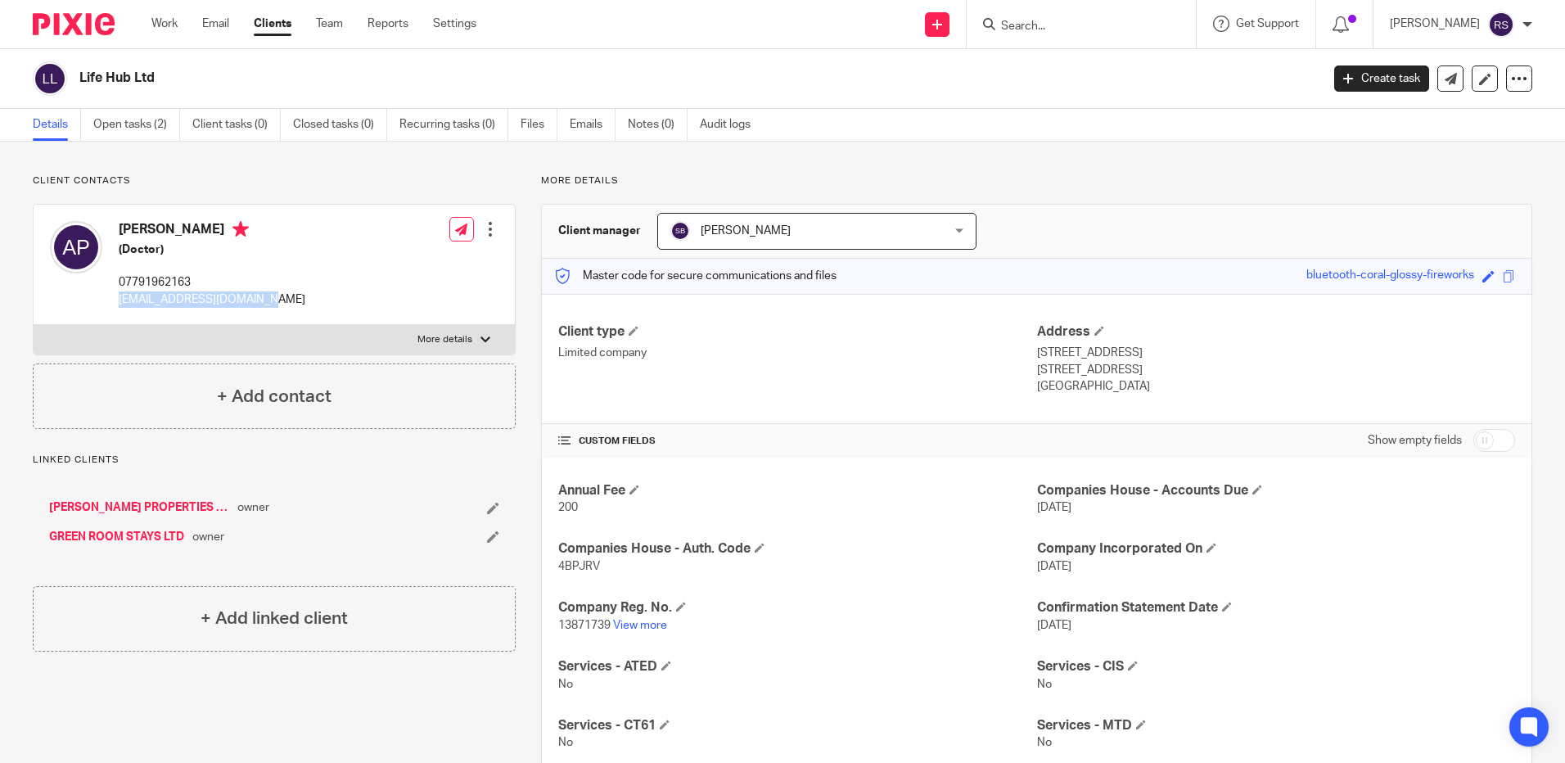
drag, startPoint x: 281, startPoint y: 302, endPoint x: 119, endPoint y: 303, distance: 162.0
click at [119, 303] on div "Annie Padgett (Doctor) 07791962163 anniepadgett01@gmail.com Edit contact Create…" at bounding box center [274, 265] width 481 height 120
copy p "anniepadgett01@gmail.com"
